Goal: Transaction & Acquisition: Purchase product/service

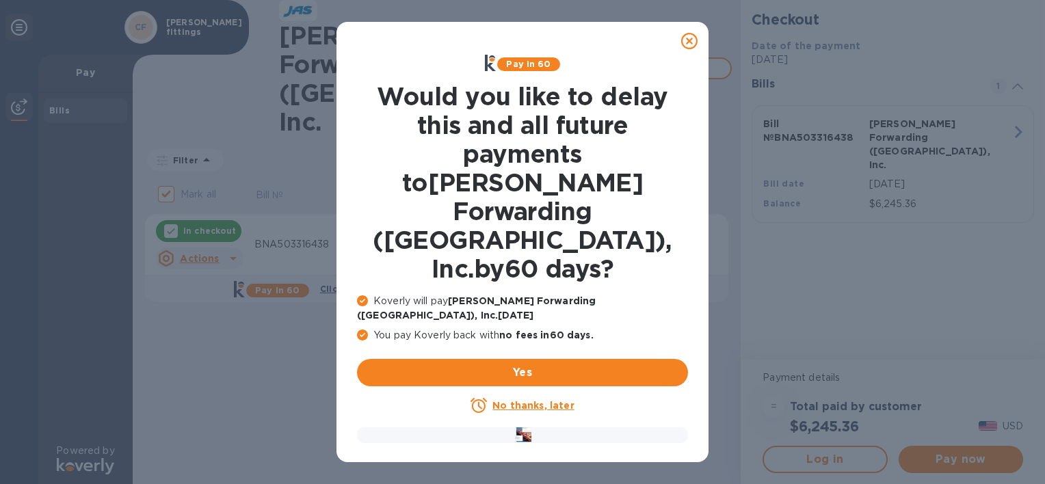
click at [694, 34] on icon at bounding box center [689, 41] width 16 height 16
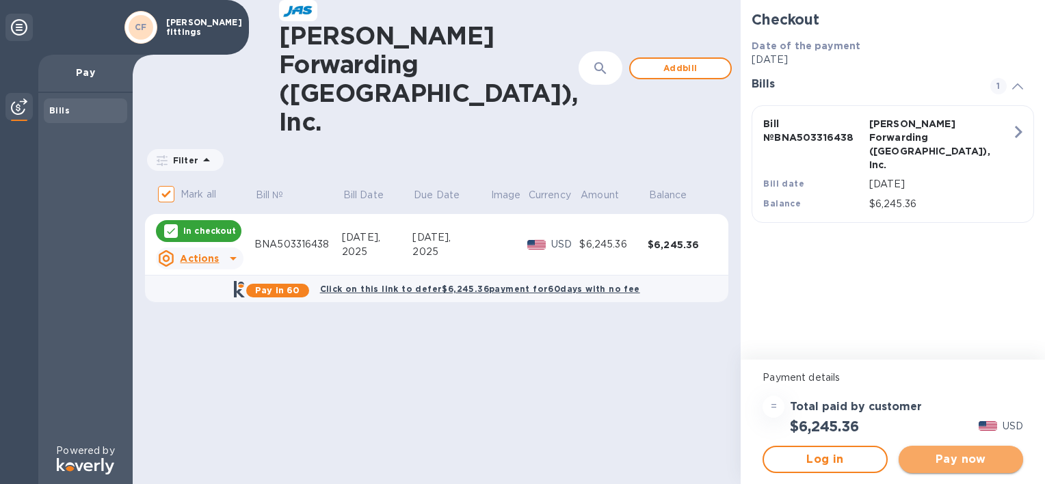
click at [965, 454] on span "Pay now" at bounding box center [961, 459] width 103 height 16
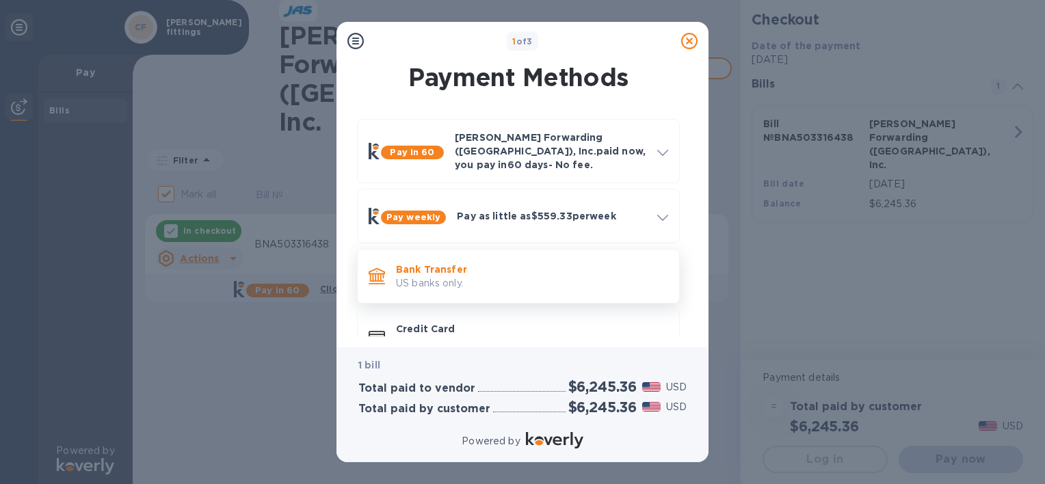
click at [431, 276] on p "US banks only." at bounding box center [532, 283] width 272 height 14
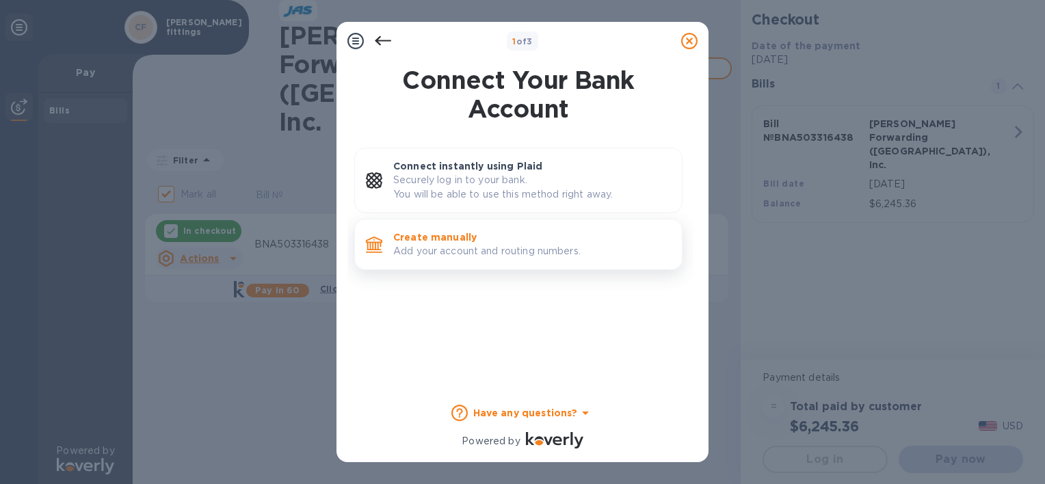
click at [431, 256] on p "Add your account and routing numbers." at bounding box center [532, 251] width 278 height 14
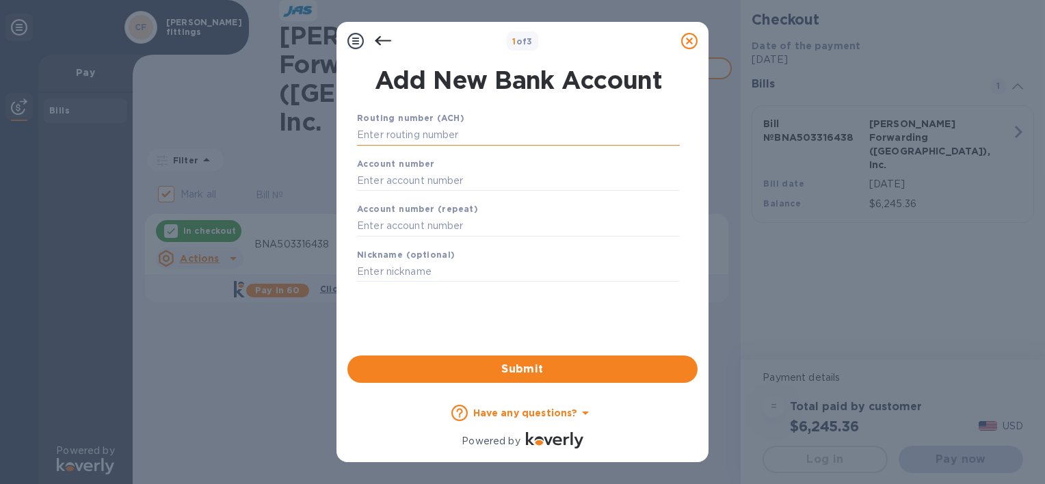
click at [412, 135] on input "text" at bounding box center [518, 135] width 323 height 21
type input "096014"
type input "031302955"
type input "03130295"
drag, startPoint x: 422, startPoint y: 221, endPoint x: 227, endPoint y: 199, distance: 196.2
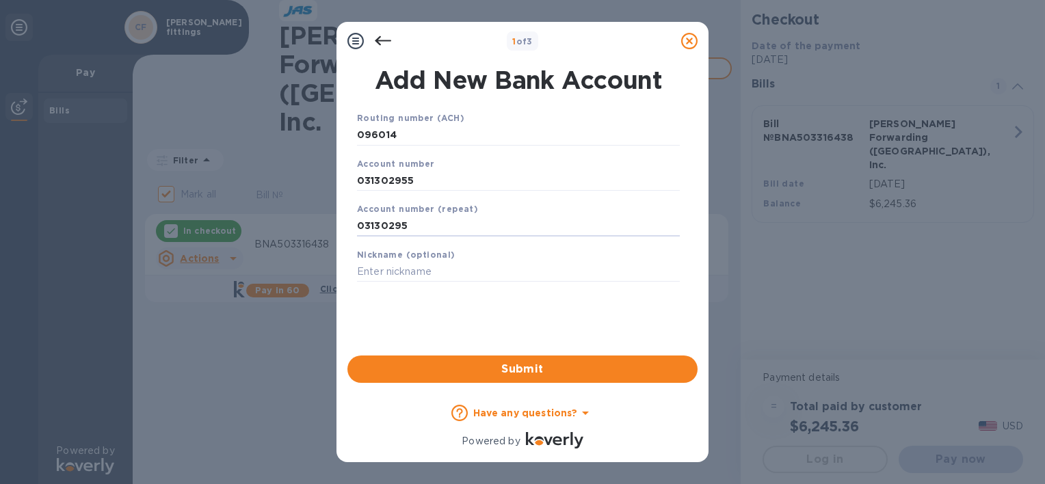
click at [227, 199] on div "1 of 3 Add New Bank Account Routing number (ACH) [FINANCIAL_ID] Account number …" at bounding box center [522, 242] width 1045 height 484
drag, startPoint x: 452, startPoint y: 183, endPoint x: 218, endPoint y: 170, distance: 234.3
click at [218, 170] on div "1 of 3 Add New Bank Account Routing number (ACH) [FINANCIAL_ID] Account number …" at bounding box center [522, 242] width 1045 height 484
type input "76085600"
drag, startPoint x: 417, startPoint y: 138, endPoint x: 307, endPoint y: 135, distance: 109.5
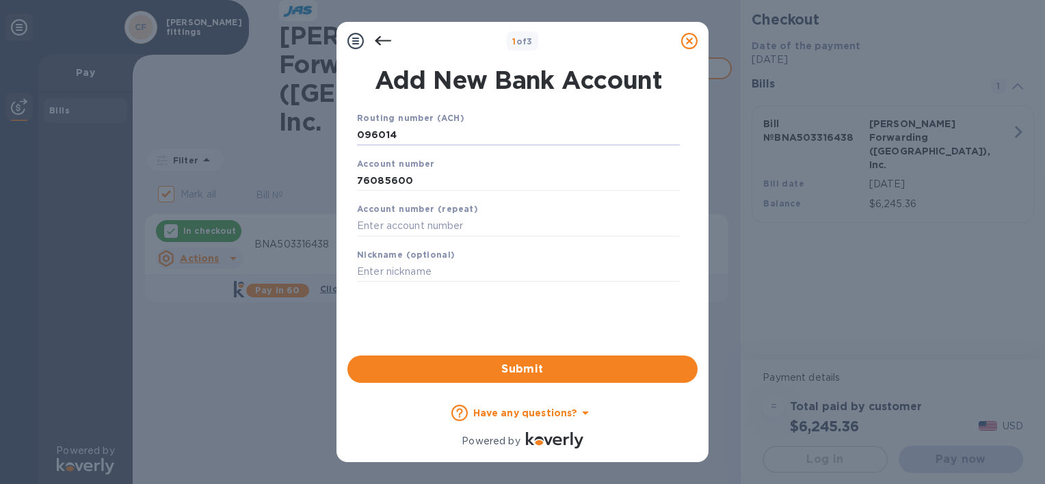
click at [307, 135] on div "1 of 3 Add New Bank Account Routing number (ACH) [FINANCIAL_ID] Account number …" at bounding box center [522, 242] width 1045 height 484
type input "0"
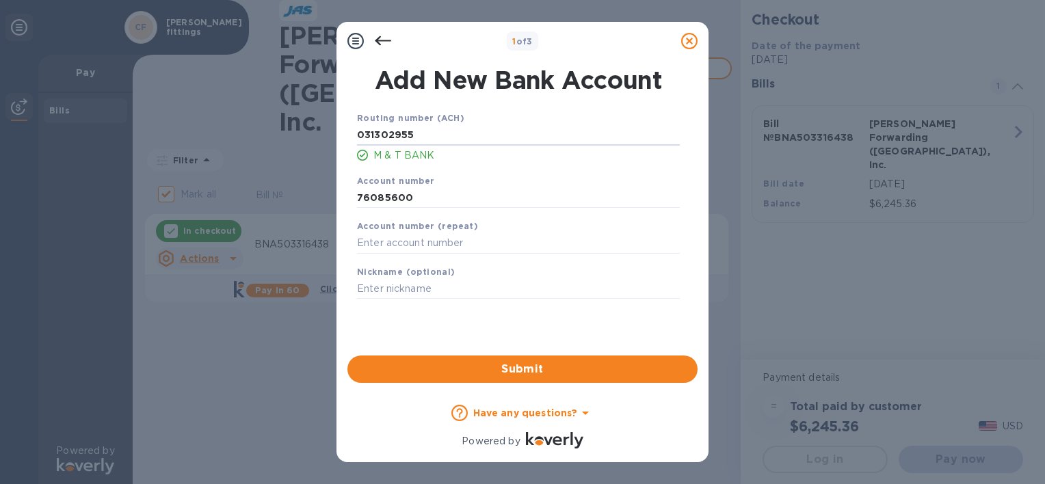
type input "031302955"
type input "76085600"
click at [564, 364] on span "Submit" at bounding box center [522, 369] width 328 height 16
